Goal: Task Accomplishment & Management: Complete application form

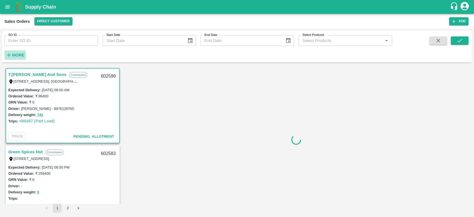
click at [17, 56] on strong "More" at bounding box center [18, 55] width 13 height 4
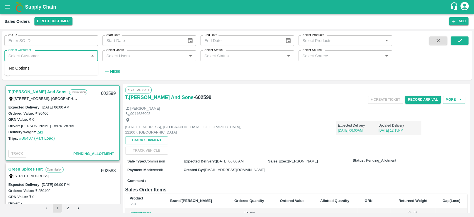
click at [20, 59] on input "Select Customer" at bounding box center [46, 55] width 81 height 7
type input "iniya"
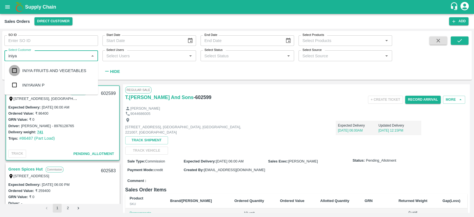
click at [15, 68] on input "checkbox" at bounding box center [14, 70] width 11 height 11
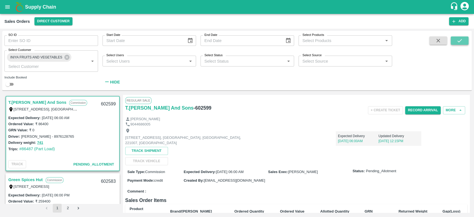
click at [461, 43] on icon "submit" at bounding box center [460, 41] width 6 height 6
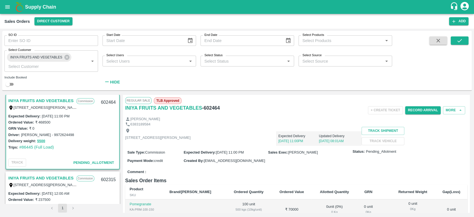
scroll to position [16, 0]
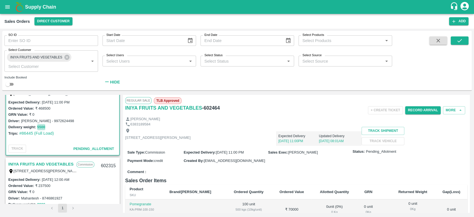
click at [40, 126] on button "5500" at bounding box center [41, 127] width 8 height 6
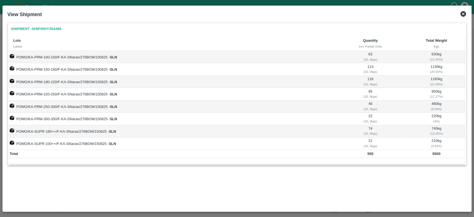
click at [462, 17] on icon at bounding box center [463, 14] width 7 height 7
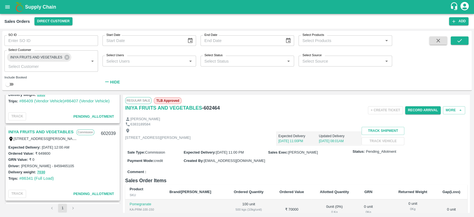
scroll to position [125, 0]
click at [50, 130] on link "INIYA FRUITS AND VEGETABLES" at bounding box center [40, 132] width 65 height 7
